Goal: Information Seeking & Learning: Learn about a topic

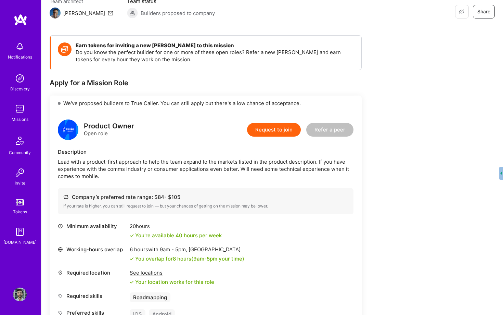
scroll to position [66, 0]
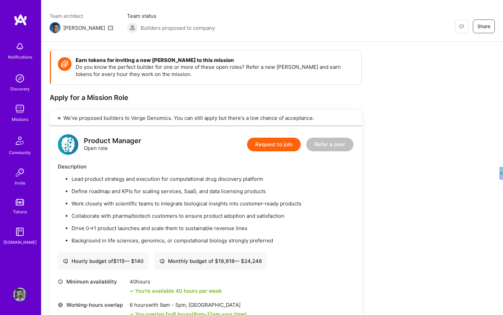
scroll to position [115, 0]
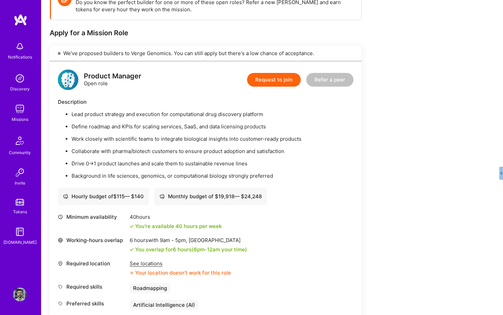
click at [17, 116] on div "Missions" at bounding box center [20, 119] width 17 height 7
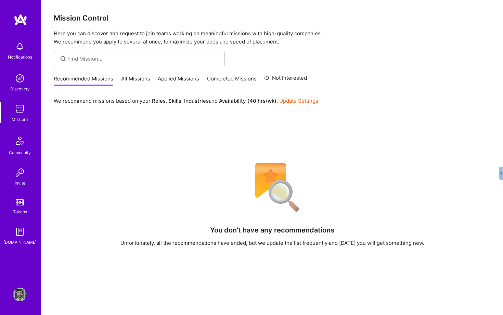
click at [129, 80] on link "All Missions" at bounding box center [135, 80] width 29 height 11
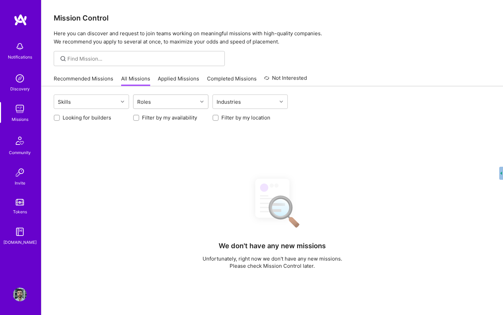
click at [156, 104] on div "Roles" at bounding box center [165, 102] width 64 height 14
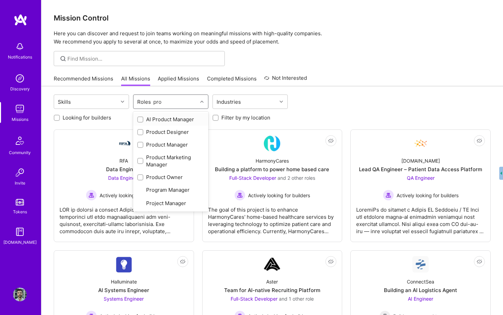
type input "prod"
click at [139, 122] on label at bounding box center [140, 119] width 6 height 7
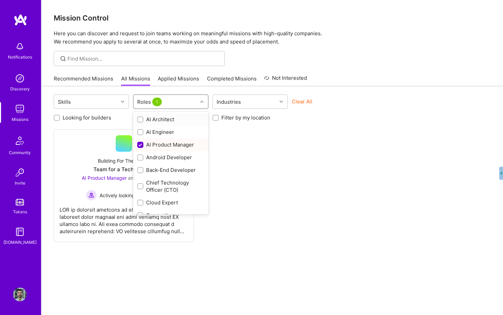
click at [174, 96] on div "Roles 1" at bounding box center [165, 102] width 64 height 14
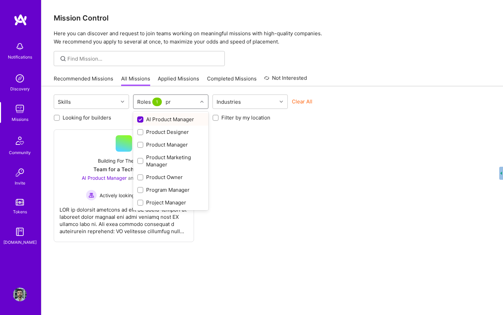
type input "pro"
click at [139, 146] on input "checkbox" at bounding box center [140, 145] width 5 height 5
checkbox input "true"
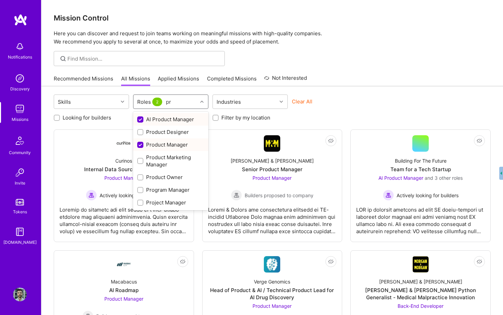
type input "pro"
click at [141, 178] on input "checkbox" at bounding box center [140, 177] width 5 height 5
checkbox input "true"
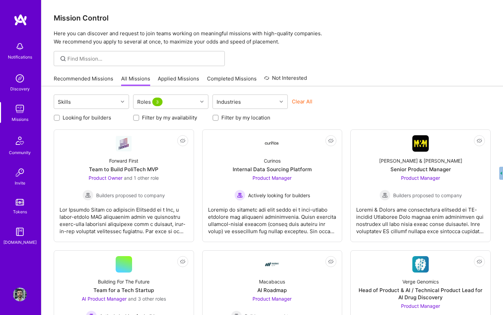
click at [338, 62] on div at bounding box center [271, 58] width 461 height 15
click at [101, 117] on label "Looking for builders" at bounding box center [87, 117] width 49 height 7
click at [60, 117] on input "Looking for builders" at bounding box center [57, 118] width 5 height 5
checkbox input "true"
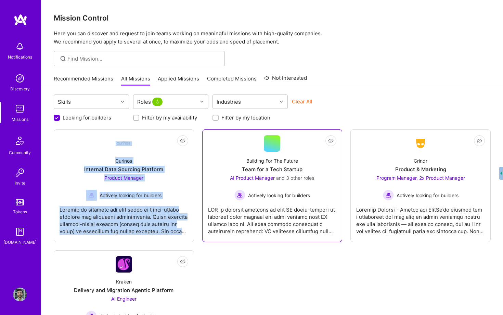
click at [266, 167] on div "Team for a Tech Startup" at bounding box center [272, 168] width 61 height 7
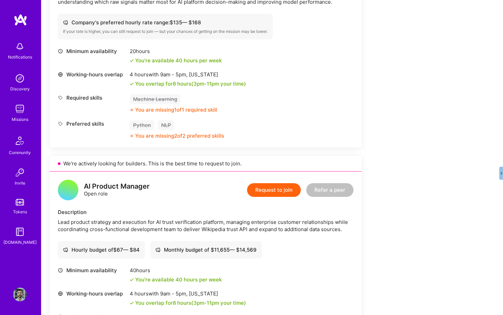
scroll to position [625, 0]
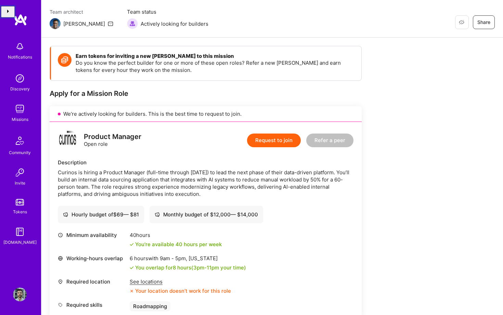
scroll to position [55, 0]
